Goal: Information Seeking & Learning: Find specific fact

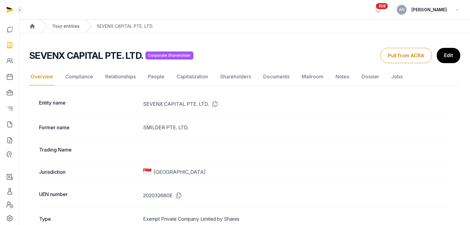
click at [73, 27] on link "Your entities" at bounding box center [66, 26] width 27 height 6
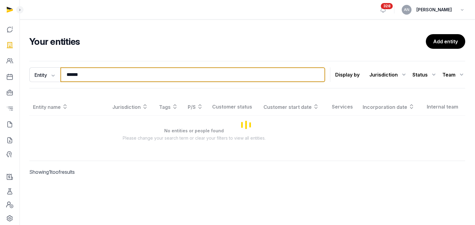
click at [87, 74] on input "******" at bounding box center [192, 74] width 265 height 15
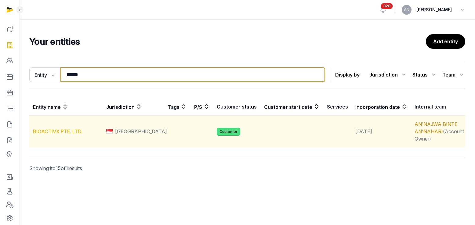
type input "******"
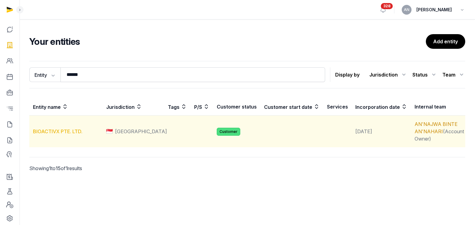
click at [62, 132] on link "BIOACTIVX PTE. LTD." at bounding box center [57, 132] width 49 height 6
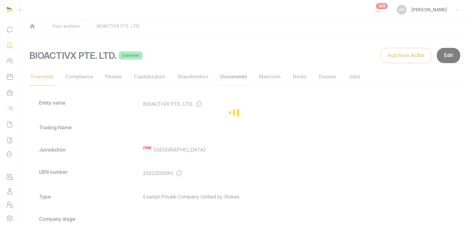
click at [244, 79] on link "Documents" at bounding box center [233, 77] width 29 height 18
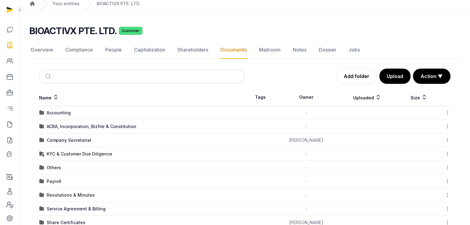
scroll to position [35, 0]
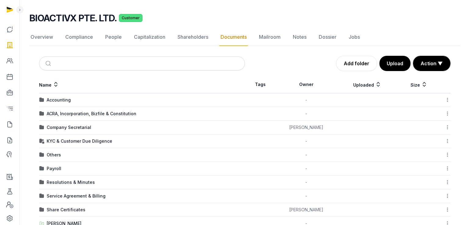
click at [72, 130] on div "Company Secretarial" at bounding box center [69, 128] width 45 height 6
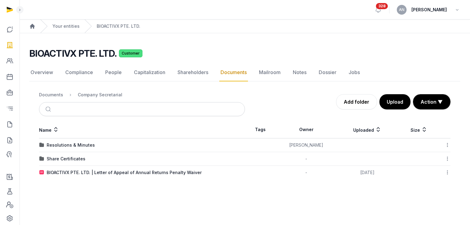
scroll to position [0, 0]
click at [71, 147] on div "Resolutions & Minutes" at bounding box center [71, 145] width 48 height 6
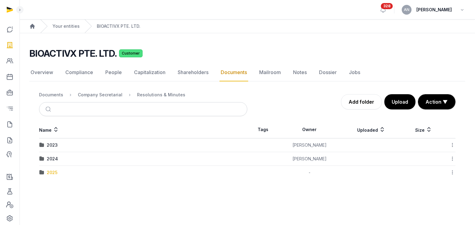
click at [48, 174] on div "2025" at bounding box center [52, 173] width 11 height 6
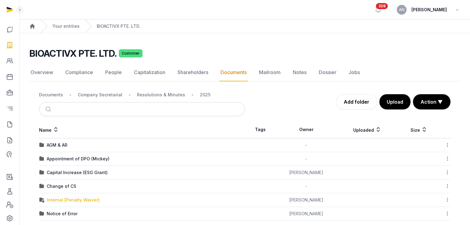
scroll to position [63, 0]
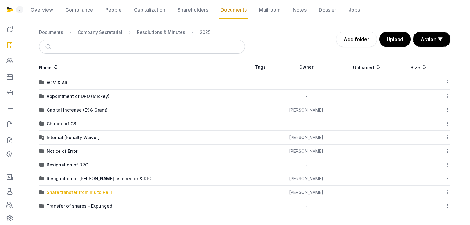
click at [85, 192] on div "Share transfer from Iris to Peili" at bounding box center [79, 193] width 65 height 6
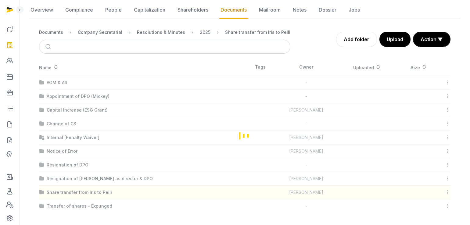
scroll to position [21, 0]
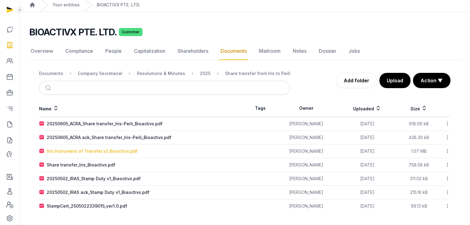
click at [90, 152] on div "Iris Instrument of Transfer.v2.Bioactivx.pdf" at bounding box center [92, 151] width 91 height 6
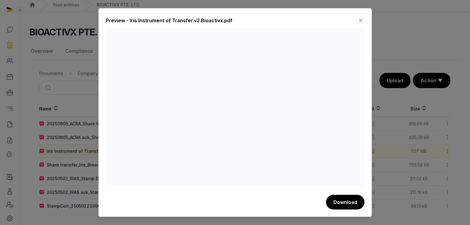
click at [364, 19] on icon at bounding box center [360, 21] width 7 height 10
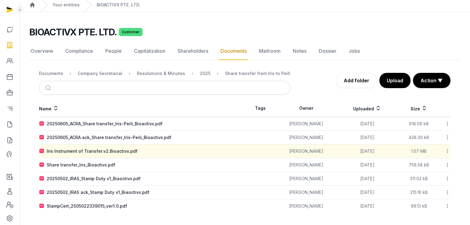
click at [87, 181] on div "20250502_IRAS_Stamp Duty v1_Biaoctivx.pdf" at bounding box center [94, 179] width 94 height 6
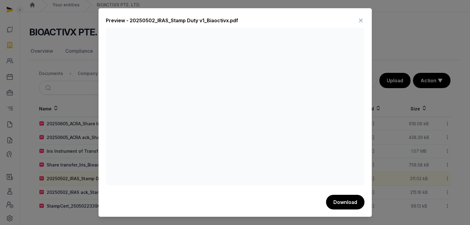
click at [360, 20] on icon at bounding box center [360, 21] width 7 height 10
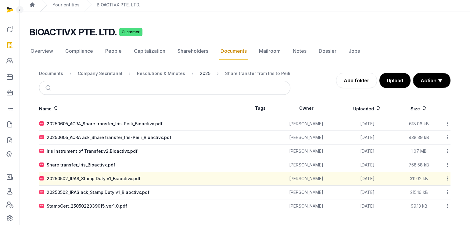
click at [200, 74] on div "2025" at bounding box center [205, 74] width 11 height 6
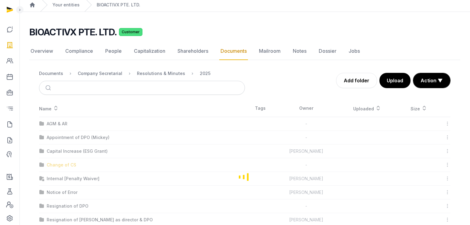
scroll to position [63, 0]
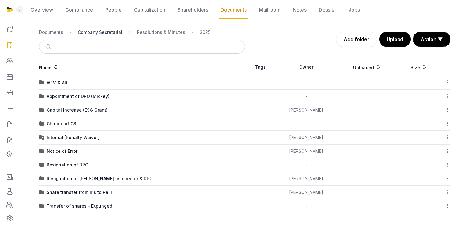
click at [111, 32] on div "Company Secretarial" at bounding box center [100, 32] width 45 height 6
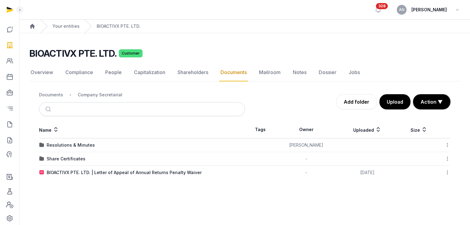
click at [40, 35] on main "BIOACTIVX PTE. LTD. Customer Documents Overview Compliance People Capitalizatio…" at bounding box center [245, 112] width 451 height 158
click at [58, 94] on div "Documents" at bounding box center [51, 95] width 24 height 6
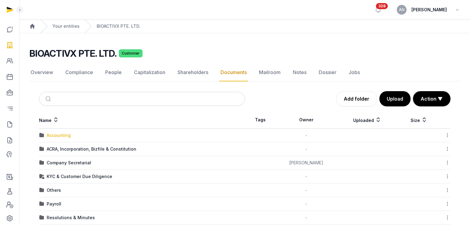
click at [53, 137] on div "Accounting" at bounding box center [59, 135] width 24 height 6
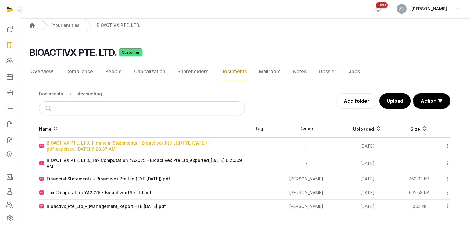
scroll to position [1, 0]
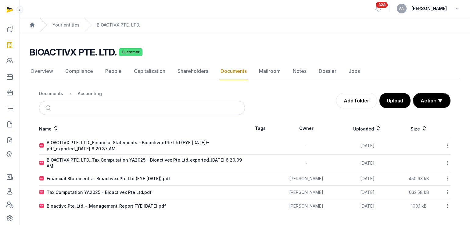
click at [91, 143] on div "BIOACTIVX PTE. LTD._Financial Statements - Bioactivex Pte Ltd (FYE [DATE])-pdf_…" at bounding box center [146, 146] width 198 height 12
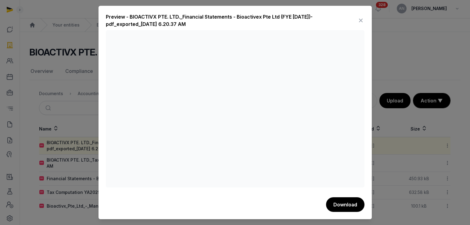
click at [363, 21] on icon at bounding box center [360, 21] width 7 height 10
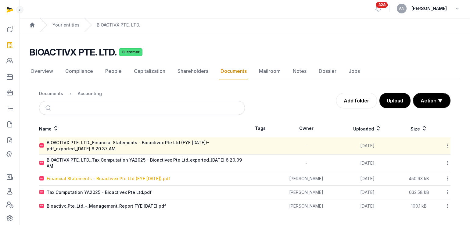
click at [116, 179] on div "Financial Statements - Bioactivex Pte Ltd (FYE [DATE]).pdf" at bounding box center [109, 179] width 124 height 6
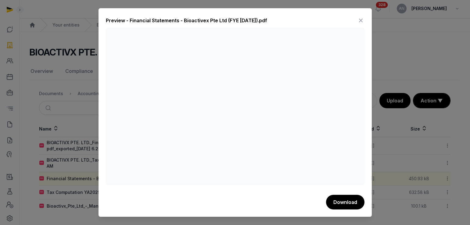
click at [362, 19] on icon at bounding box center [360, 21] width 7 height 10
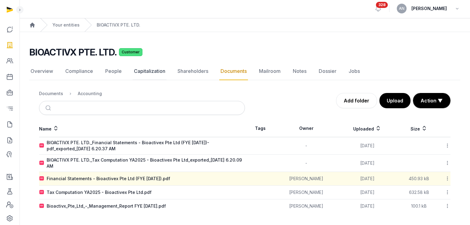
click at [155, 72] on link "Capitalization" at bounding box center [150, 72] width 34 height 18
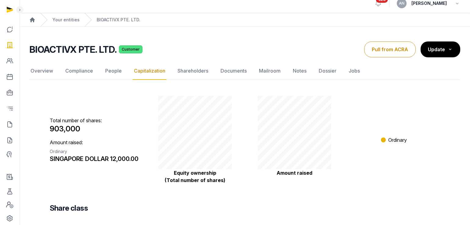
scroll to position [13, 0]
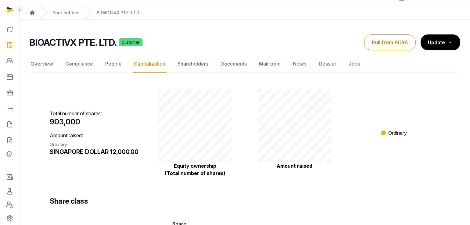
click at [71, 125] on span "903,000" at bounding box center [65, 122] width 31 height 9
click at [71, 124] on span "903,000" at bounding box center [65, 122] width 31 height 9
copy span "903,000"
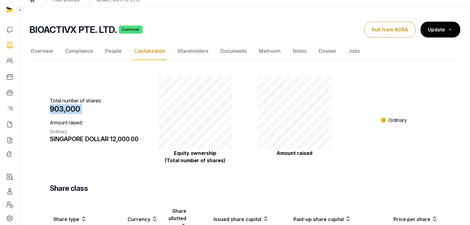
scroll to position [38, 0]
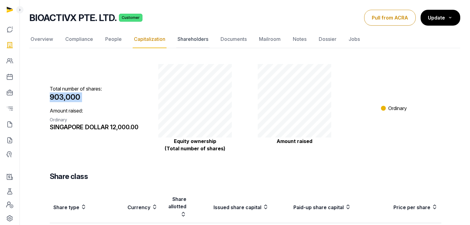
click at [199, 42] on link "Shareholders" at bounding box center [192, 40] width 33 height 18
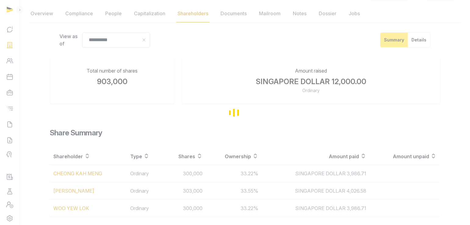
scroll to position [86, 0]
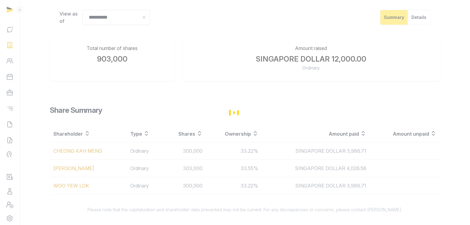
click at [55, 152] on div "Loading" at bounding box center [235, 112] width 470 height 225
click at [50, 152] on div "Loading" at bounding box center [235, 112] width 470 height 225
drag, startPoint x: 123, startPoint y: 153, endPoint x: 44, endPoint y: 154, distance: 78.8
click at [46, 151] on div "Loading" at bounding box center [235, 112] width 470 height 225
click at [8, 126] on div "Loading" at bounding box center [235, 112] width 470 height 225
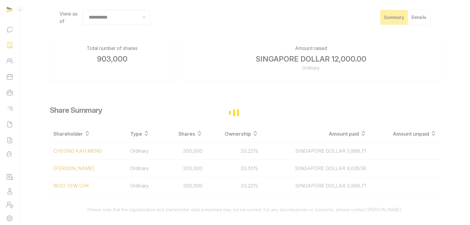
click at [11, 125] on div "Loading" at bounding box center [235, 112] width 470 height 225
click at [149, 47] on div "Loading" at bounding box center [235, 112] width 470 height 225
